Goal: Subscribe to service/newsletter

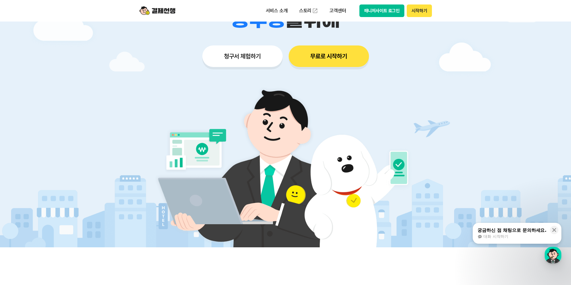
click at [344, 61] on button "무료로 시작하기" at bounding box center [328, 57] width 80 height 22
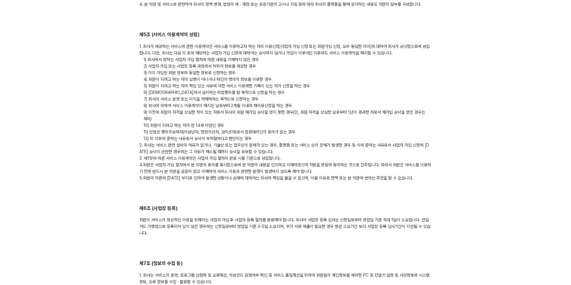
scroll to position [569, 0]
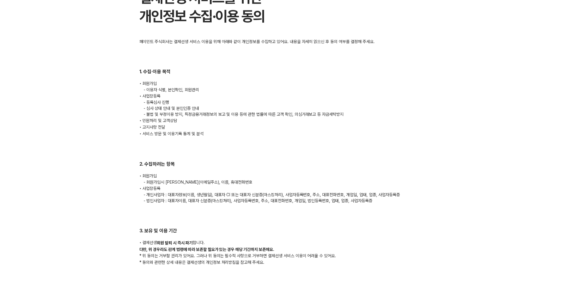
scroll to position [55, 0]
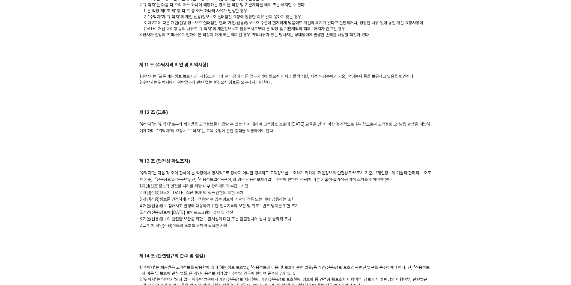
scroll to position [749, 0]
